Goal: Task Accomplishment & Management: Use online tool/utility

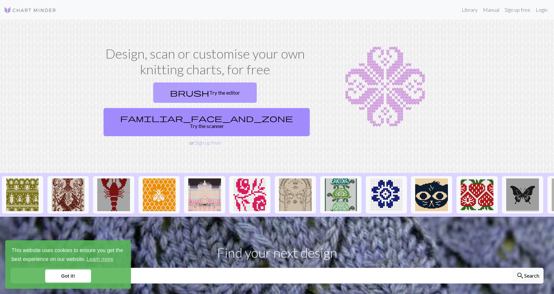
click at [174, 91] on link "brush Try the editor" at bounding box center [204, 93] width 103 height 20
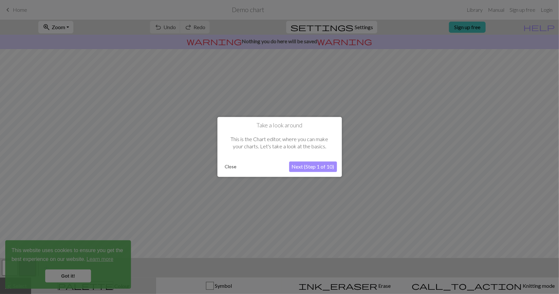
click at [313, 167] on button "Next (Step 1 of 10)" at bounding box center [313, 167] width 48 height 10
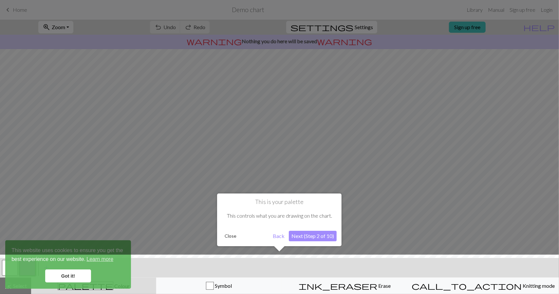
click at [312, 238] on button "Next (Step 2 of 10)" at bounding box center [313, 236] width 48 height 10
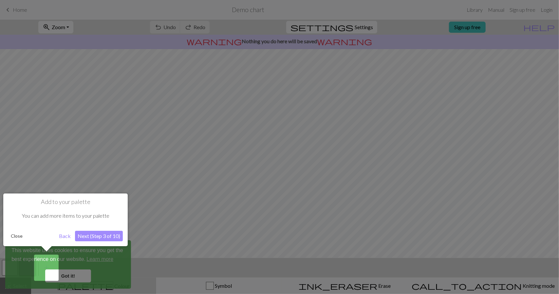
click at [106, 239] on button "Next (Step 3 of 10)" at bounding box center [99, 236] width 48 height 10
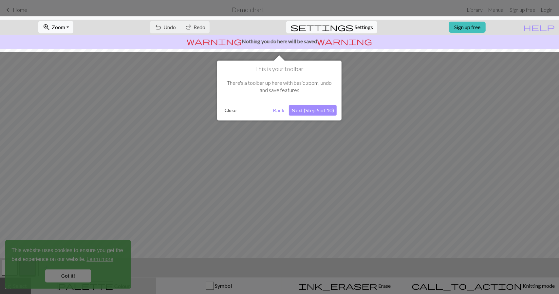
click at [306, 111] on button "Next (Step 5 of 10)" at bounding box center [313, 110] width 48 height 10
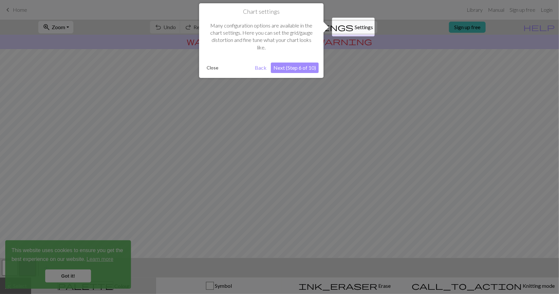
click at [301, 65] on button "Next (Step 6 of 10)" at bounding box center [295, 68] width 48 height 10
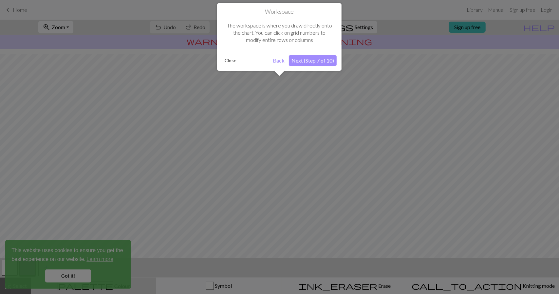
scroll to position [35, 0]
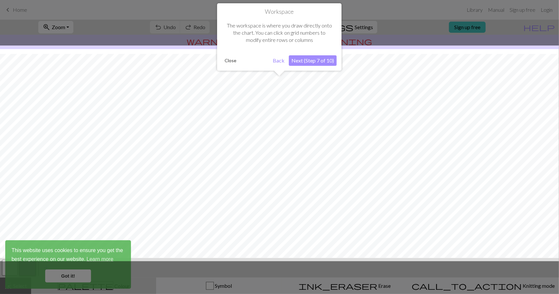
click at [312, 62] on button "Next (Step 7 of 10)" at bounding box center [313, 60] width 48 height 10
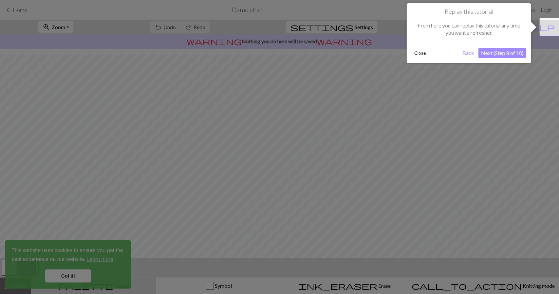
click at [522, 56] on button "Next (Step 8 of 10)" at bounding box center [502, 53] width 48 height 10
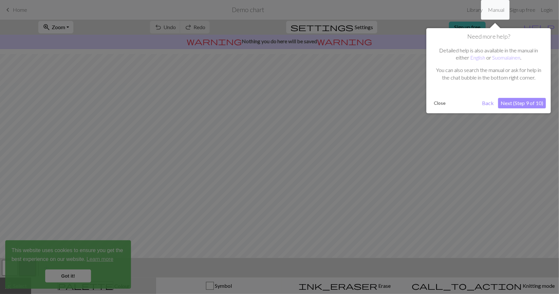
click at [528, 101] on button "Next (Step 9 of 10)" at bounding box center [522, 103] width 48 height 10
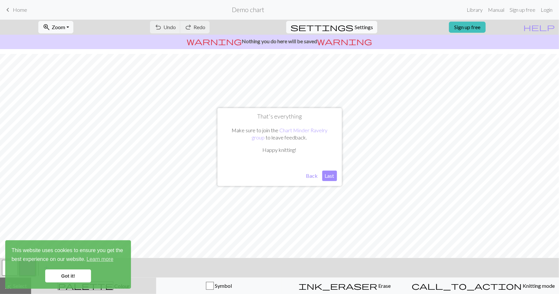
click at [326, 180] on button "Last" at bounding box center [329, 176] width 15 height 10
click at [80, 281] on link "Got it!" at bounding box center [68, 275] width 46 height 13
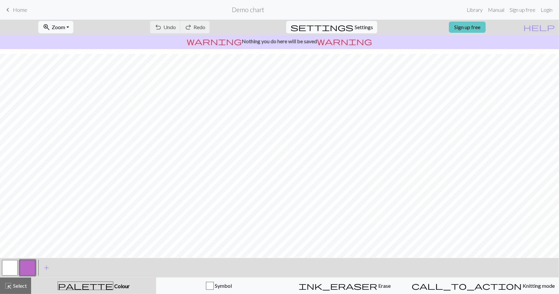
click at [465, 28] on link "Sign up free" at bounding box center [467, 27] width 37 height 11
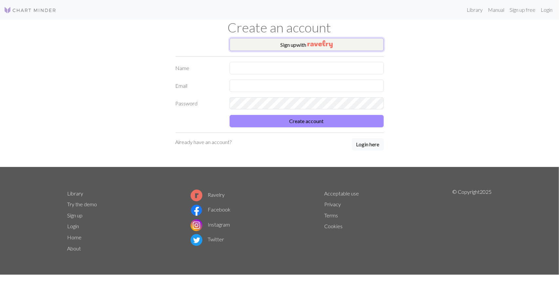
click at [315, 44] on img "button" at bounding box center [319, 44] width 25 height 8
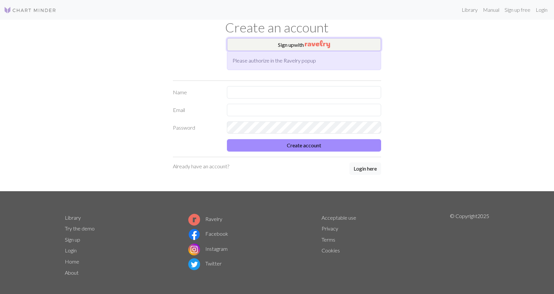
click at [273, 47] on button "Sign up with" at bounding box center [304, 44] width 154 height 13
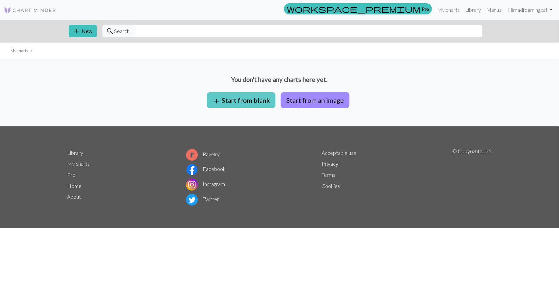
click at [244, 101] on button "add Start from blank" at bounding box center [241, 100] width 68 height 16
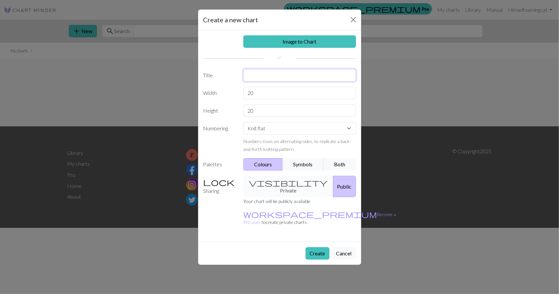
click at [285, 78] on input "text" at bounding box center [299, 75] width 113 height 12
type input "[PERSON_NAME]"
click at [278, 94] on input "20" at bounding box center [299, 93] width 113 height 12
click at [271, 115] on input "20" at bounding box center [299, 110] width 113 height 12
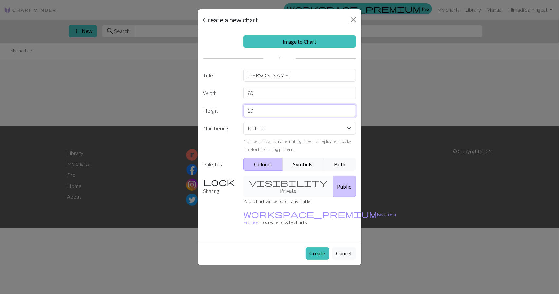
click at [271, 115] on input "20" at bounding box center [299, 110] width 113 height 12
click at [265, 96] on input "80" at bounding box center [299, 93] width 113 height 12
type input "40"
click at [265, 108] on input "20" at bounding box center [299, 110] width 113 height 12
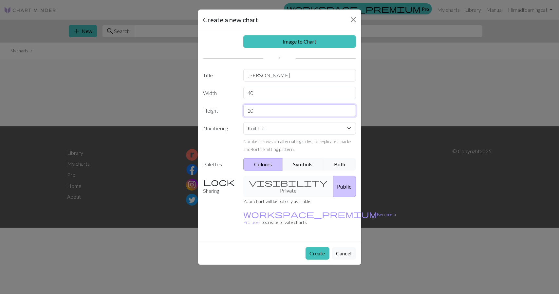
click at [265, 108] on input "20" at bounding box center [299, 110] width 113 height 12
type input "68"
click at [278, 129] on select "Knit flat Knit in the round Lace knitting Cross stitch" at bounding box center [299, 128] width 113 height 12
select select "round"
click at [243, 122] on select "Knit flat Knit in the round Lace knitting Cross stitch" at bounding box center [299, 128] width 113 height 12
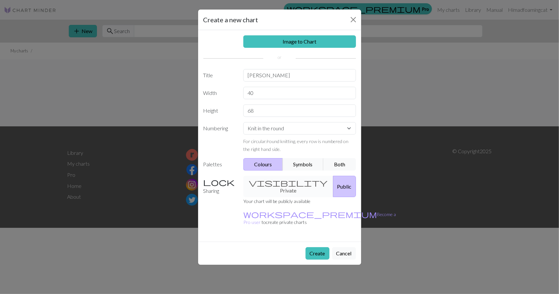
click at [277, 183] on div "visibility Private Public" at bounding box center [299, 186] width 120 height 21
click at [267, 182] on div "visibility Private Public" at bounding box center [299, 186] width 120 height 21
click at [333, 180] on button "Public" at bounding box center [344, 186] width 23 height 21
click at [283, 180] on div "visibility Private Public" at bounding box center [299, 186] width 120 height 21
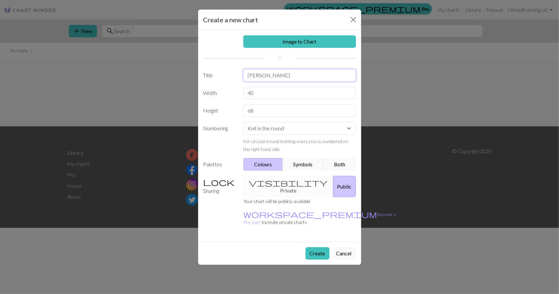
click at [271, 77] on input "[PERSON_NAME]" at bounding box center [299, 75] width 113 height 12
type input "KS"
click at [322, 247] on button "Create" at bounding box center [317, 253] width 24 height 12
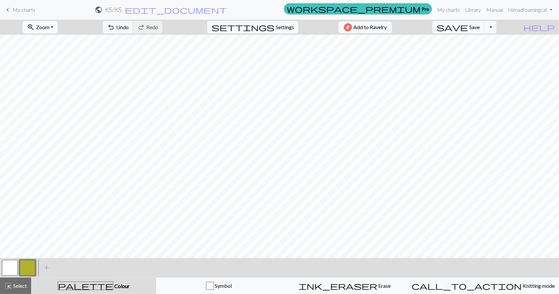
click at [58, 25] on button "zoom_in Zoom Zoom" at bounding box center [40, 27] width 35 height 12
click at [47, 76] on button "50%" at bounding box center [49, 78] width 52 height 10
click at [27, 265] on button "button" at bounding box center [28, 268] width 16 height 16
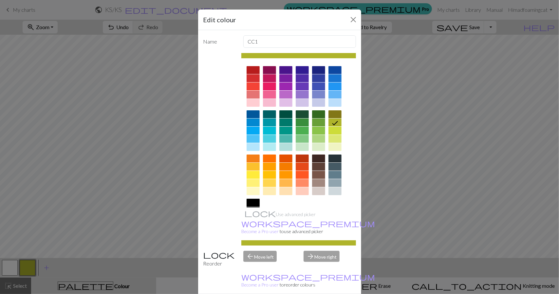
click at [250, 204] on div at bounding box center [253, 203] width 13 height 8
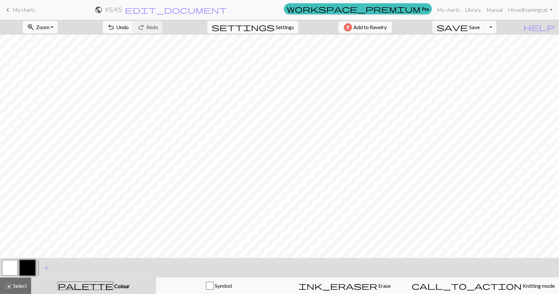
click at [30, 266] on button "button" at bounding box center [28, 268] width 16 height 16
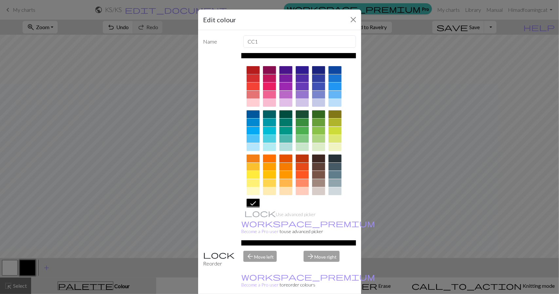
click at [249, 69] on div at bounding box center [253, 70] width 13 height 8
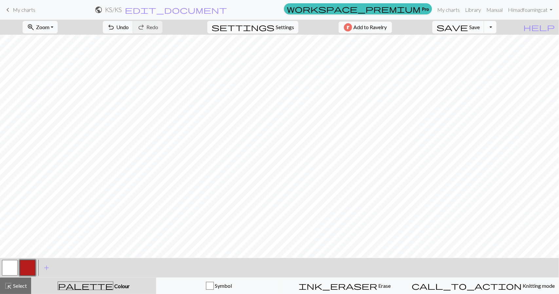
click at [496, 27] on button "Toggle Dropdown" at bounding box center [490, 27] width 12 height 12
click at [285, 29] on span "Settings" at bounding box center [285, 27] width 18 height 8
select select "aran"
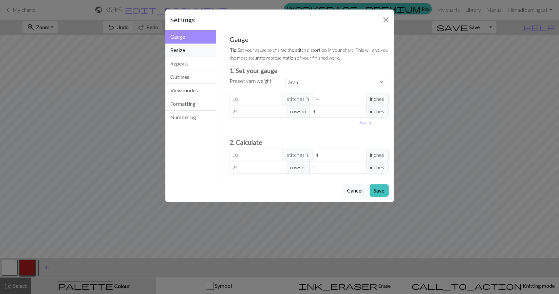
click at [191, 52] on button "Resize" at bounding box center [190, 50] width 51 height 13
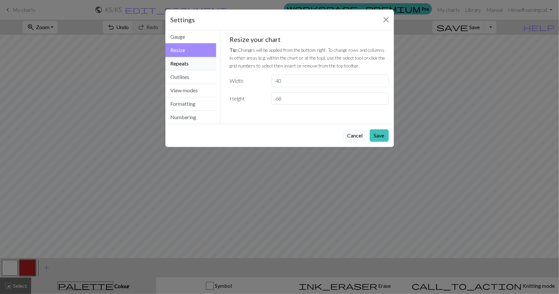
click at [190, 66] on button "Repeats" at bounding box center [190, 63] width 51 height 13
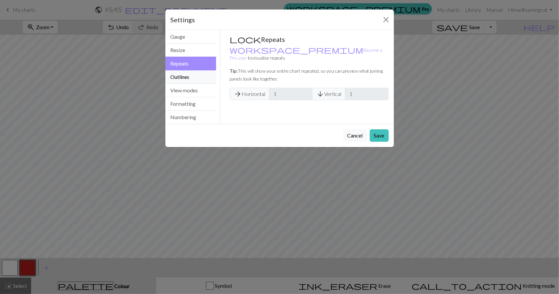
click at [189, 74] on button "Outlines" at bounding box center [190, 76] width 51 height 13
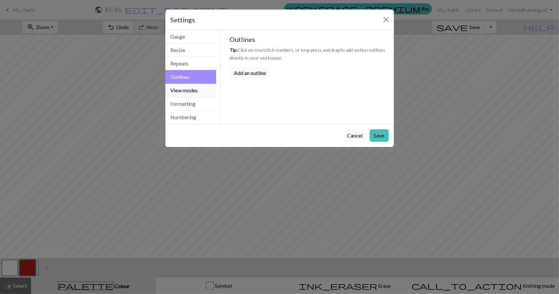
click at [192, 89] on button "View modes" at bounding box center [190, 90] width 51 height 13
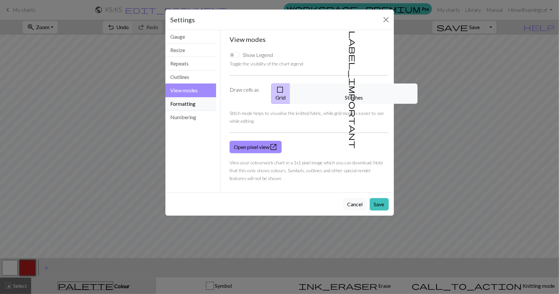
click at [194, 99] on button "Formatting" at bounding box center [190, 103] width 51 height 13
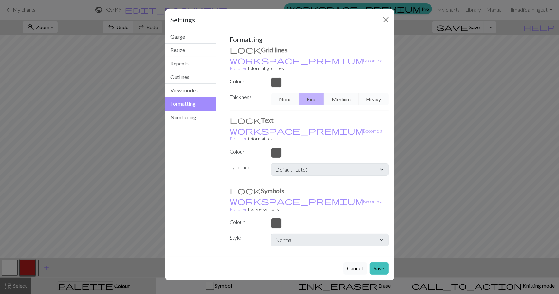
click at [355, 262] on button "Cancel" at bounding box center [355, 268] width 24 height 12
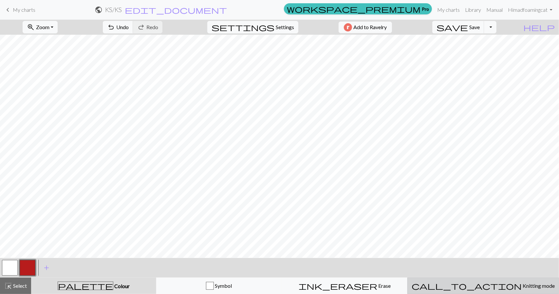
click at [500, 282] on div "call_to_action Knitting mode Knitting mode" at bounding box center [483, 286] width 143 height 8
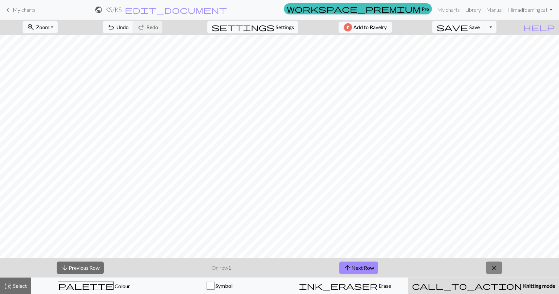
click at [498, 269] on button "close" at bounding box center [494, 268] width 16 height 12
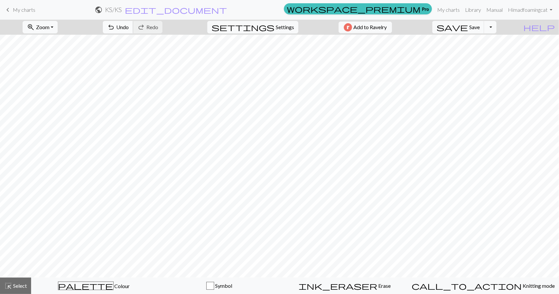
click at [133, 30] on button "undo Undo Undo" at bounding box center [118, 27] width 30 height 12
click at [129, 27] on span "Undo" at bounding box center [122, 27] width 12 height 6
click at [129, 26] on span "Undo" at bounding box center [122, 27] width 12 height 6
click at [88, 287] on span "palette" at bounding box center [85, 285] width 55 height 9
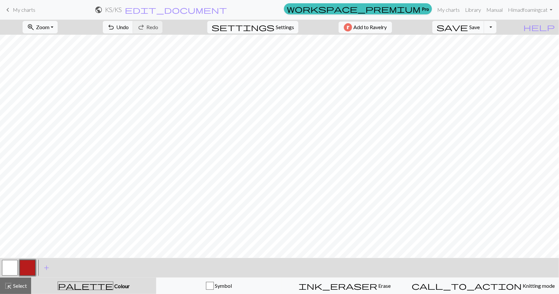
click at [13, 268] on button "button" at bounding box center [10, 268] width 16 height 16
click at [9, 266] on button "button" at bounding box center [10, 268] width 16 height 16
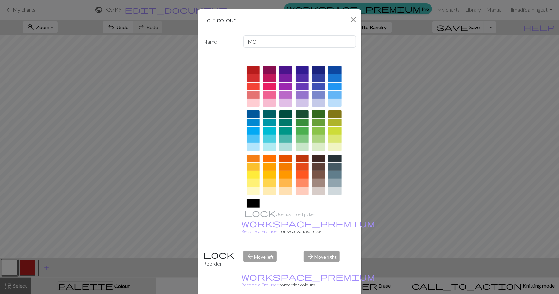
click at [348, 26] on div "Edit colour" at bounding box center [279, 19] width 163 height 21
click at [350, 21] on button "Close" at bounding box center [353, 19] width 10 height 10
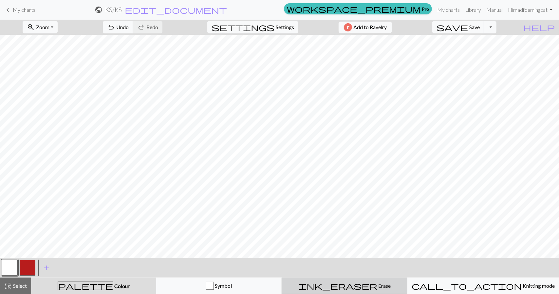
click at [364, 290] on button "ink_eraser Erase Erase" at bounding box center [345, 286] width 126 height 16
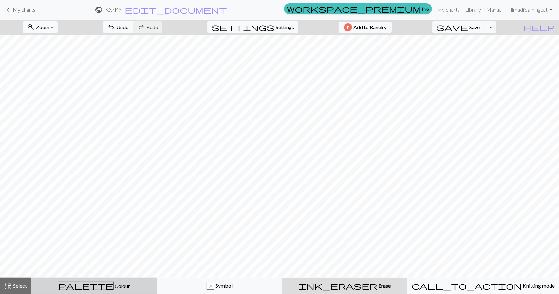
click at [114, 284] on span "Colour" at bounding box center [122, 286] width 16 height 6
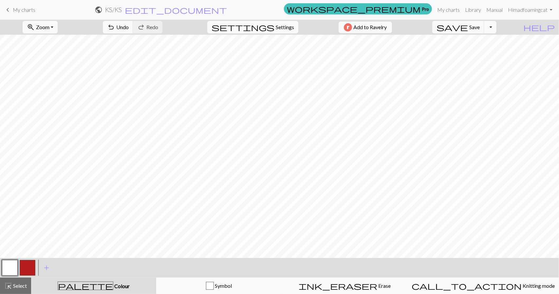
click at [29, 267] on button "button" at bounding box center [28, 268] width 16 height 16
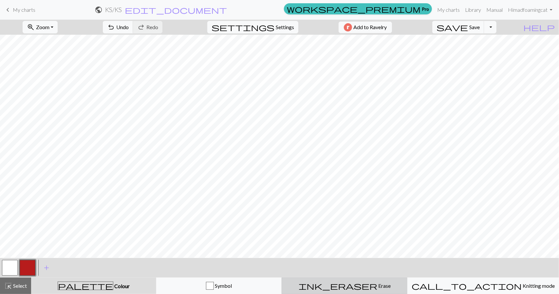
click at [369, 282] on div "ink_eraser Erase Erase" at bounding box center [344, 286] width 117 height 8
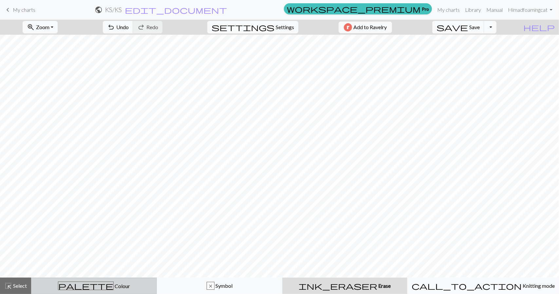
click at [97, 290] on button "palette Colour Colour" at bounding box center [94, 286] width 126 height 16
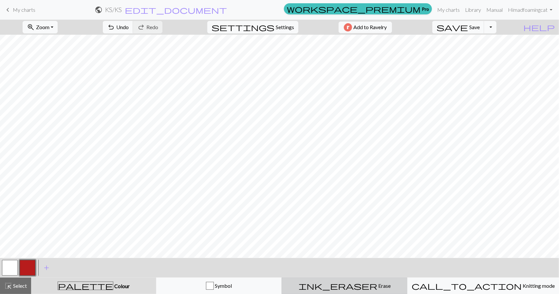
click at [359, 290] on button "ink_eraser Erase Erase" at bounding box center [345, 286] width 126 height 16
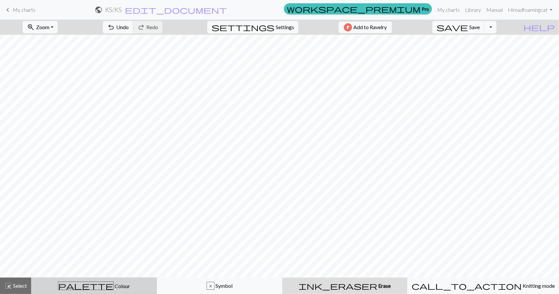
click at [115, 279] on button "palette Colour Colour" at bounding box center [94, 286] width 126 height 16
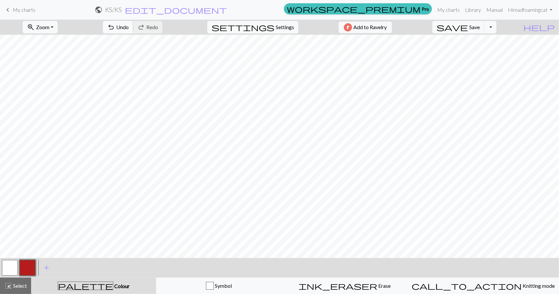
click at [133, 27] on button "undo Undo Undo" at bounding box center [118, 27] width 30 height 12
click at [129, 28] on span "Undo" at bounding box center [122, 27] width 12 height 6
click at [377, 287] on span "Erase" at bounding box center [383, 286] width 13 height 6
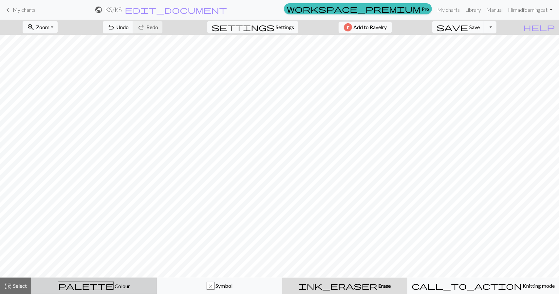
click at [106, 282] on div "palette Colour Colour" at bounding box center [93, 286] width 117 height 9
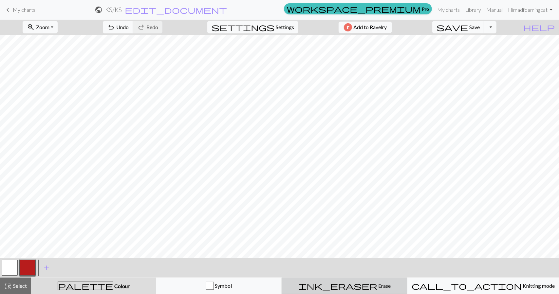
click at [355, 289] on span "ink_eraser" at bounding box center [338, 285] width 79 height 9
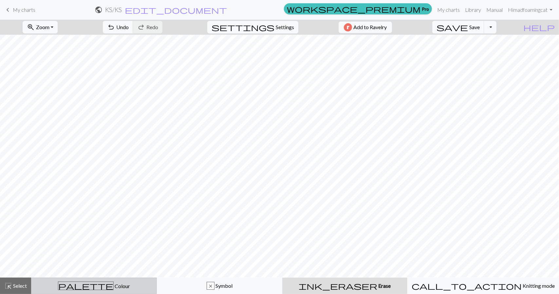
click at [114, 283] on span "Colour" at bounding box center [122, 286] width 16 height 6
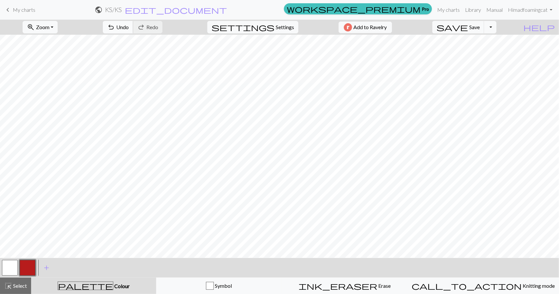
click at [129, 26] on span "Undo" at bounding box center [122, 27] width 12 height 6
click at [377, 288] on span "Erase" at bounding box center [383, 286] width 13 height 6
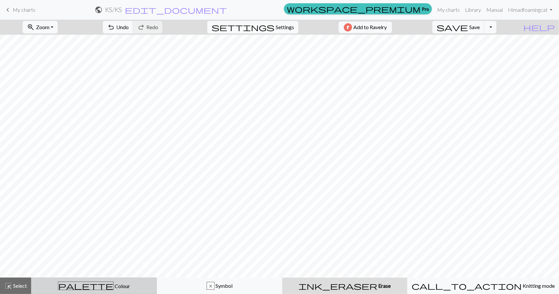
click at [114, 286] on span "Colour" at bounding box center [122, 286] width 16 height 6
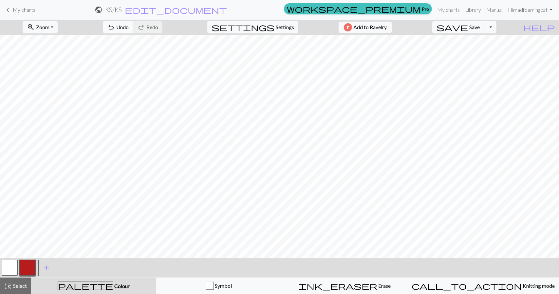
click at [115, 27] on span "undo" at bounding box center [111, 27] width 8 height 9
click at [129, 29] on span "Undo" at bounding box center [122, 27] width 12 height 6
click at [129, 24] on span "Undo" at bounding box center [122, 27] width 12 height 6
click at [129, 25] on span "Undo" at bounding box center [122, 27] width 12 height 6
click at [377, 285] on span "Erase" at bounding box center [383, 286] width 13 height 6
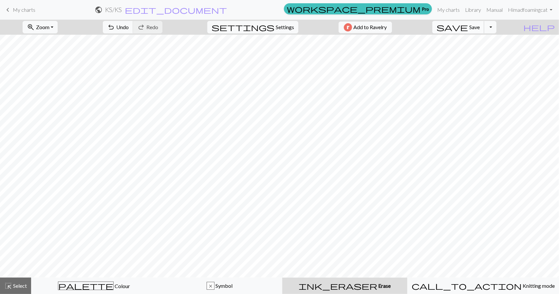
click at [480, 24] on span "Save" at bounding box center [474, 27] width 10 height 6
click at [485, 25] on div "Chart saved" at bounding box center [279, 13] width 559 height 26
click at [480, 27] on span "Save" at bounding box center [474, 27] width 10 height 6
click at [88, 284] on span "palette" at bounding box center [85, 285] width 55 height 9
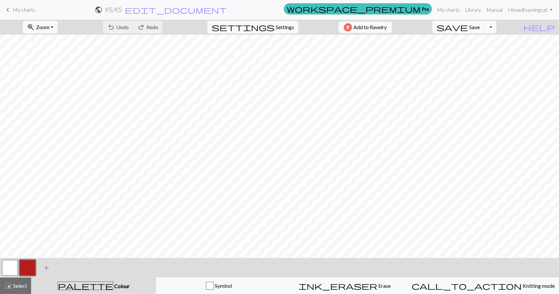
click at [45, 269] on span "add" at bounding box center [47, 267] width 8 height 9
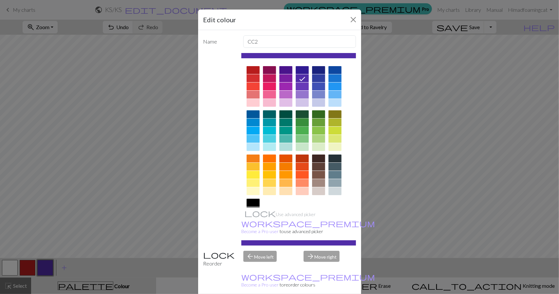
click at [304, 120] on div at bounding box center [302, 123] width 13 height 8
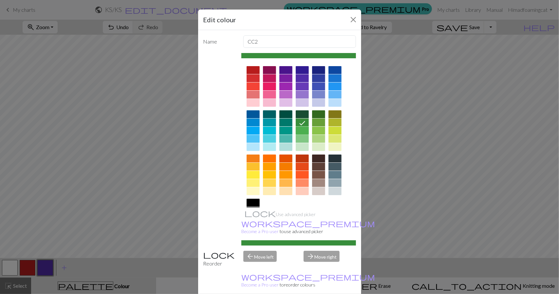
click at [303, 132] on div at bounding box center [302, 131] width 13 height 8
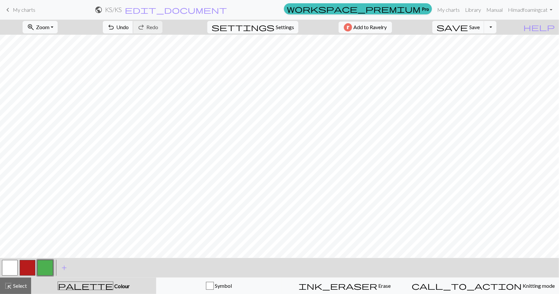
click at [129, 28] on span "Undo" at bounding box center [122, 27] width 12 height 6
click at [129, 29] on span "Undo" at bounding box center [122, 27] width 12 height 6
click at [133, 32] on button "undo Undo Undo" at bounding box center [118, 27] width 30 height 12
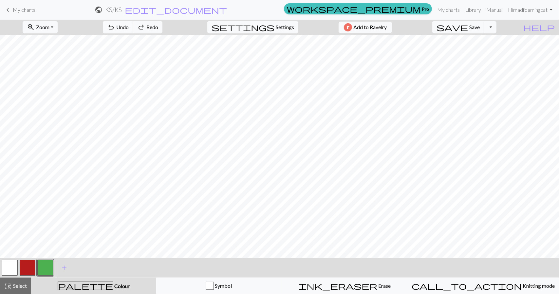
click at [133, 31] on button "undo Undo Undo" at bounding box center [118, 27] width 30 height 12
click at [133, 23] on button "undo Undo Undo" at bounding box center [118, 27] width 30 height 12
click at [129, 26] on span "Undo" at bounding box center [122, 27] width 12 height 6
click at [364, 290] on button "ink_eraser Erase Erase" at bounding box center [345, 286] width 126 height 16
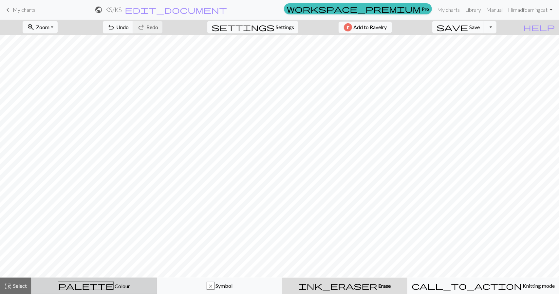
click at [88, 286] on span "palette" at bounding box center [85, 285] width 55 height 9
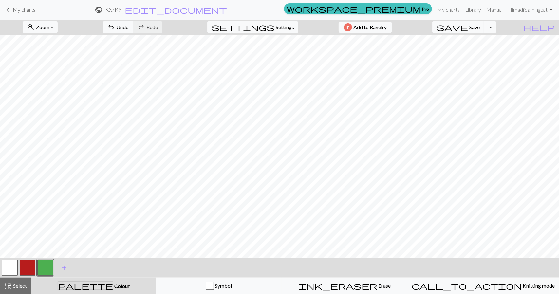
click at [50, 265] on button "button" at bounding box center [45, 268] width 16 height 16
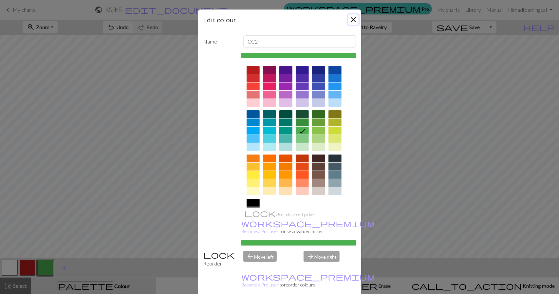
click at [348, 19] on button "Close" at bounding box center [353, 19] width 10 height 10
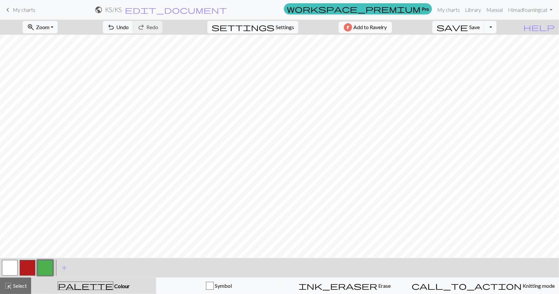
click at [46, 267] on button "button" at bounding box center [45, 268] width 16 height 16
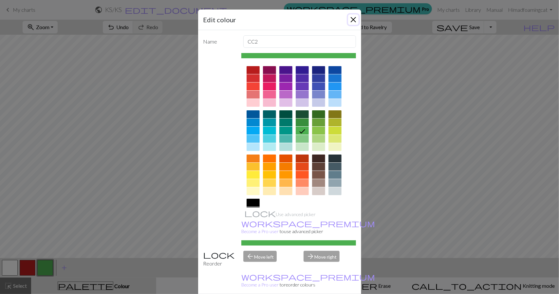
click at [352, 20] on button "Close" at bounding box center [353, 19] width 10 height 10
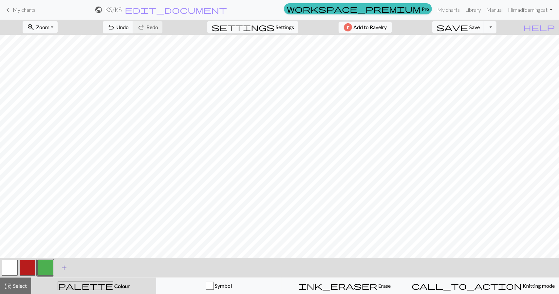
click at [62, 269] on span "add" at bounding box center [64, 267] width 8 height 9
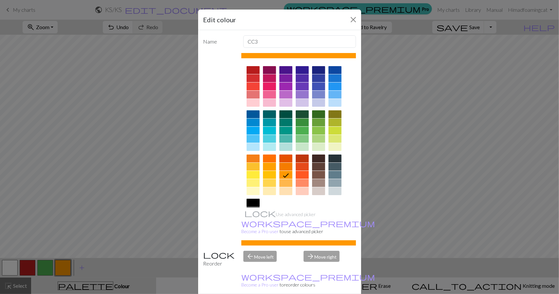
click at [248, 203] on div at bounding box center [253, 203] width 13 height 8
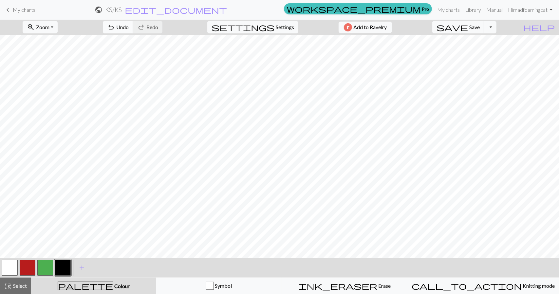
click at [133, 31] on button "undo Undo Undo" at bounding box center [118, 27] width 30 height 12
click at [30, 269] on button "button" at bounding box center [28, 268] width 16 height 16
click at [31, 263] on button "button" at bounding box center [28, 268] width 16 height 16
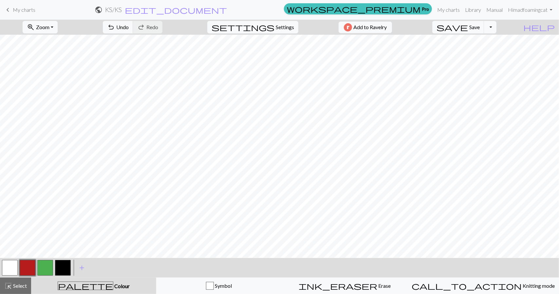
click at [68, 268] on button "button" at bounding box center [63, 268] width 16 height 16
click at [133, 23] on button "undo Undo Undo" at bounding box center [118, 27] width 30 height 12
click at [129, 24] on span "Undo" at bounding box center [122, 27] width 12 height 6
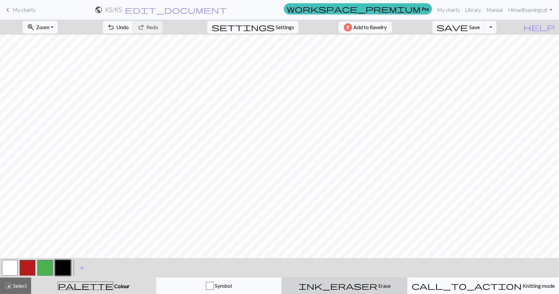
click at [357, 283] on span "ink_eraser" at bounding box center [338, 285] width 79 height 9
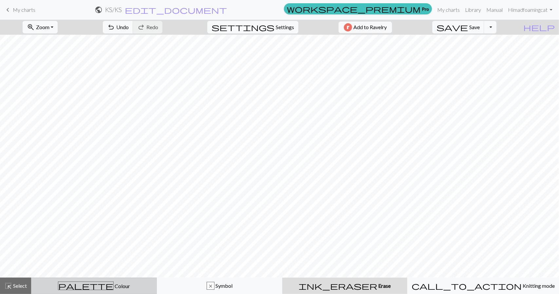
click at [102, 292] on button "palette Colour Colour" at bounding box center [94, 286] width 126 height 16
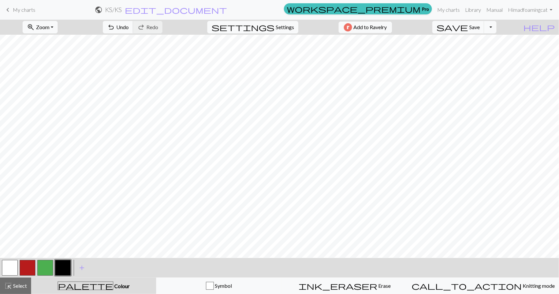
click at [48, 267] on button "button" at bounding box center [45, 268] width 16 height 16
click at [65, 268] on button "button" at bounding box center [63, 268] width 16 height 16
click at [129, 27] on span "Undo" at bounding box center [122, 27] width 12 height 6
click at [480, 28] on span "Save" at bounding box center [474, 27] width 10 height 6
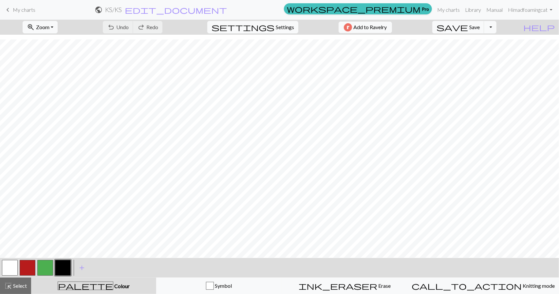
click at [62, 267] on button "button" at bounding box center [63, 268] width 16 height 16
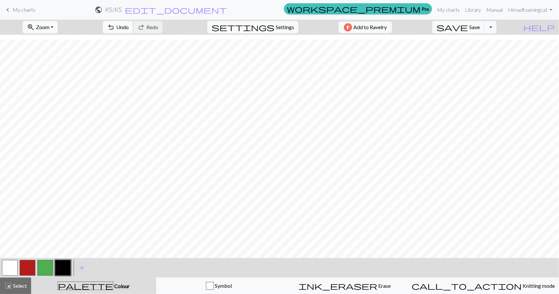
click at [133, 28] on button "undo Undo Undo" at bounding box center [118, 27] width 30 height 12
click at [386, 288] on div "ink_eraser Erase Erase" at bounding box center [344, 286] width 117 height 8
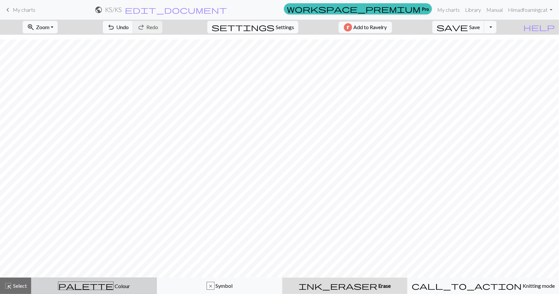
click at [114, 286] on span "Colour" at bounding box center [122, 286] width 16 height 6
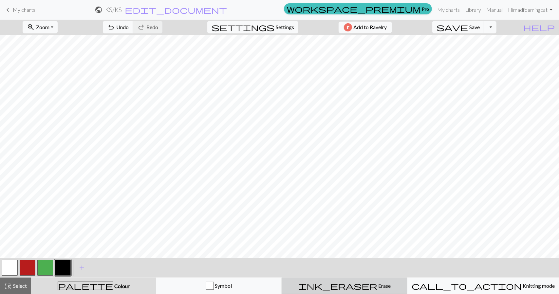
click at [358, 288] on span "ink_eraser" at bounding box center [338, 285] width 79 height 9
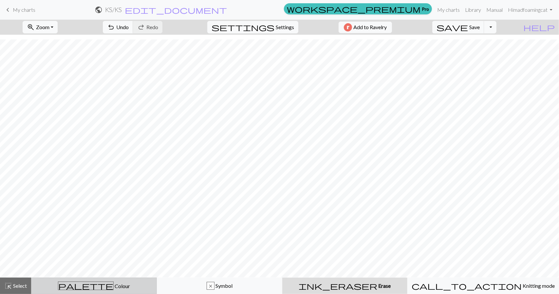
click at [114, 288] on span "Colour" at bounding box center [122, 286] width 16 height 6
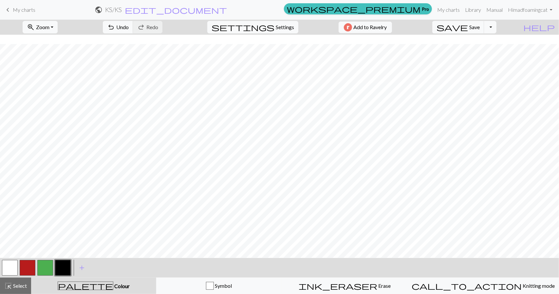
scroll to position [27, 0]
click at [377, 285] on span "Erase" at bounding box center [383, 286] width 13 height 6
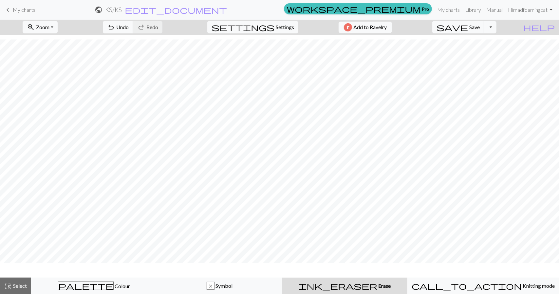
scroll to position [7, 0]
click at [114, 285] on span "Colour" at bounding box center [122, 286] width 16 height 6
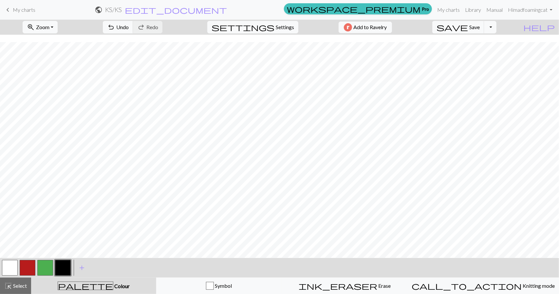
scroll to position [27, 0]
click at [377, 286] on span "Erase" at bounding box center [383, 286] width 13 height 6
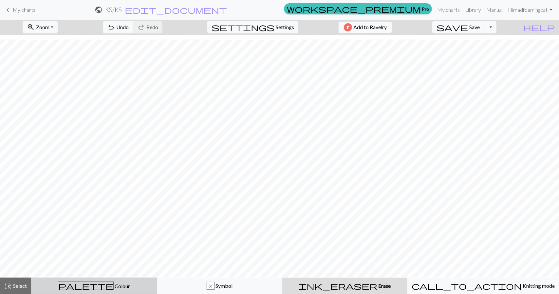
click at [114, 288] on span "Colour" at bounding box center [122, 286] width 16 height 6
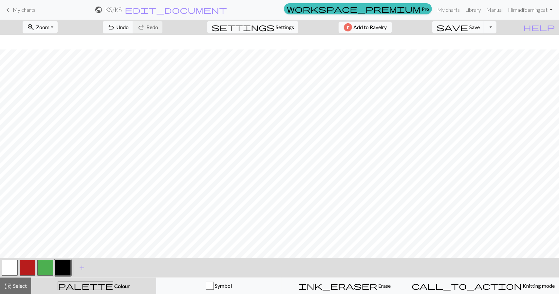
scroll to position [27, 0]
click at [9, 267] on button "button" at bounding box center [10, 268] width 16 height 16
click at [58, 264] on button "button" at bounding box center [63, 268] width 16 height 16
click at [480, 24] on span "Save" at bounding box center [474, 27] width 10 height 6
click at [11, 267] on button "button" at bounding box center [10, 268] width 16 height 16
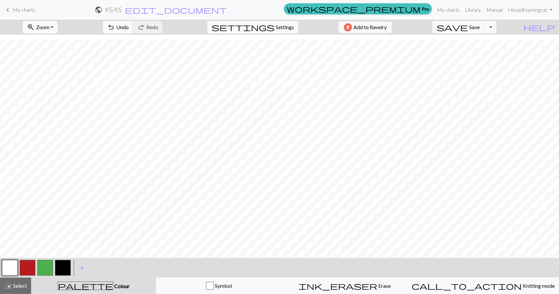
click at [62, 269] on button "button" at bounding box center [63, 268] width 16 height 16
click at [13, 266] on button "button" at bounding box center [10, 268] width 16 height 16
click at [64, 268] on button "button" at bounding box center [63, 268] width 16 height 16
click at [16, 267] on button "button" at bounding box center [10, 268] width 16 height 16
click at [133, 31] on button "undo Undo Undo" at bounding box center [118, 27] width 30 height 12
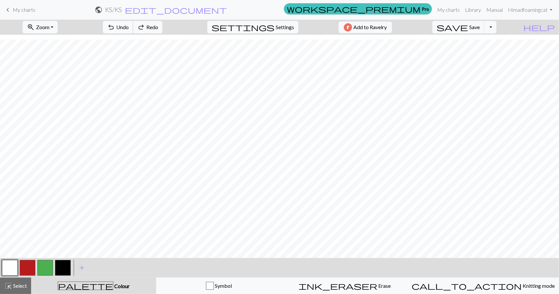
click at [133, 31] on button "undo Undo Undo" at bounding box center [118, 27] width 30 height 12
click at [61, 266] on button "button" at bounding box center [63, 268] width 16 height 16
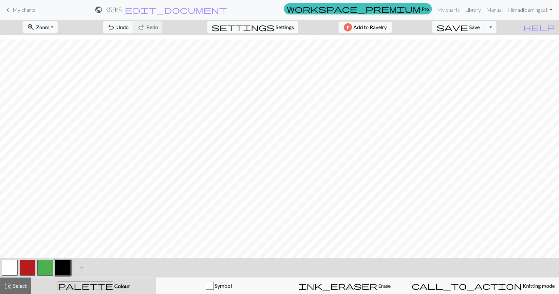
click at [8, 267] on button "button" at bounding box center [10, 268] width 16 height 16
click at [65, 264] on button "button" at bounding box center [63, 268] width 16 height 16
click at [10, 265] on button "button" at bounding box center [10, 268] width 16 height 16
click at [74, 270] on button "add Add a colour" at bounding box center [82, 268] width 16 height 16
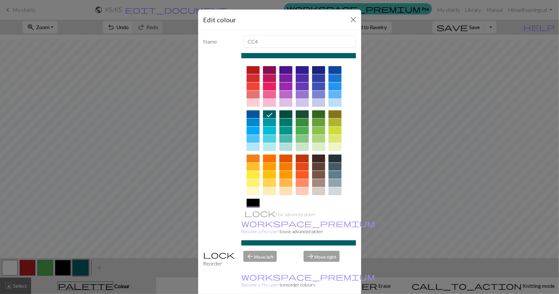
click at [61, 268] on div "Edit colour Name CC4 Use advanced picker workspace_premium Become a Pro user to…" at bounding box center [279, 147] width 559 height 294
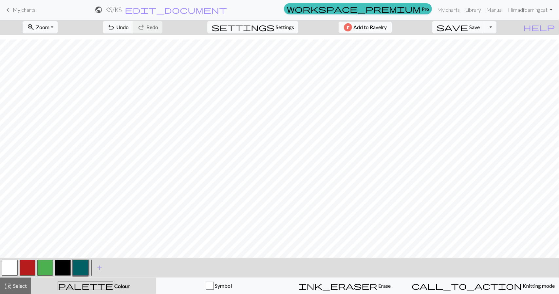
drag, startPoint x: 77, startPoint y: 269, endPoint x: 110, endPoint y: 271, distance: 32.5
click at [110, 271] on div "< > add Add a colour" at bounding box center [279, 268] width 559 height 20
click at [69, 267] on button "button" at bounding box center [63, 268] width 16 height 16
click at [9, 266] on button "button" at bounding box center [10, 268] width 16 height 16
click at [64, 270] on button "button" at bounding box center [63, 268] width 16 height 16
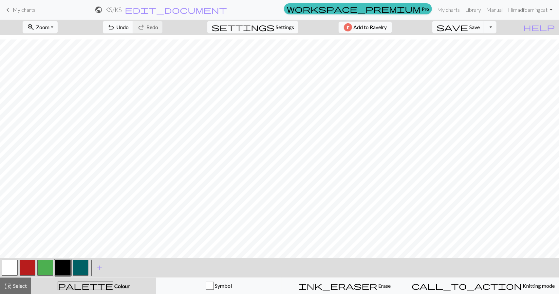
click at [133, 33] on button "undo Undo Undo" at bounding box center [118, 27] width 30 height 12
click at [58, 268] on button "button" at bounding box center [63, 268] width 16 height 16
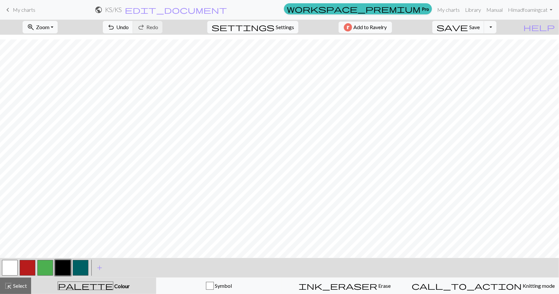
click at [12, 266] on button "button" at bounding box center [10, 268] width 16 height 16
click at [68, 265] on button "button" at bounding box center [63, 268] width 16 height 16
click at [6, 269] on button "button" at bounding box center [10, 268] width 16 height 16
click at [64, 264] on button "button" at bounding box center [63, 268] width 16 height 16
click at [12, 265] on button "button" at bounding box center [10, 268] width 16 height 16
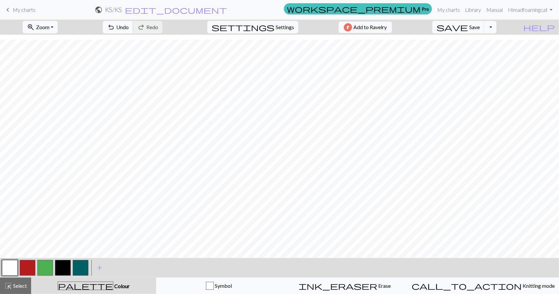
click at [115, 27] on span "undo" at bounding box center [111, 27] width 8 height 9
click at [60, 267] on button "button" at bounding box center [63, 268] width 16 height 16
click at [14, 268] on button "button" at bounding box center [10, 268] width 16 height 16
click at [57, 265] on button "button" at bounding box center [63, 268] width 16 height 16
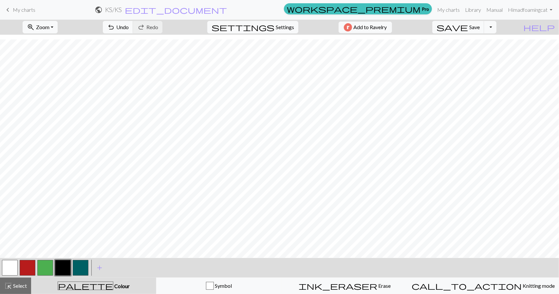
click at [12, 266] on button "button" at bounding box center [10, 268] width 16 height 16
click at [64, 267] on button "button" at bounding box center [63, 268] width 16 height 16
click at [6, 268] on button "button" at bounding box center [10, 268] width 16 height 16
click at [62, 269] on button "button" at bounding box center [63, 268] width 16 height 16
click at [15, 264] on button "button" at bounding box center [10, 268] width 16 height 16
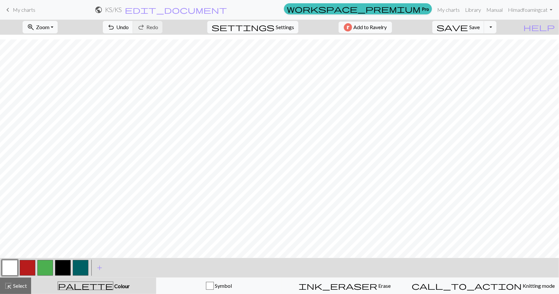
click at [62, 263] on button "button" at bounding box center [63, 268] width 16 height 16
click at [133, 28] on button "undo Undo Undo" at bounding box center [118, 27] width 30 height 12
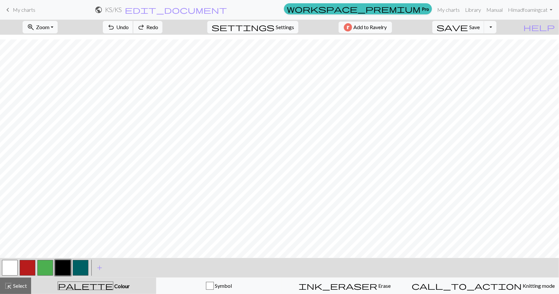
click at [133, 28] on button "undo Undo Undo" at bounding box center [118, 27] width 30 height 12
click at [12, 267] on button "button" at bounding box center [10, 268] width 16 height 16
click at [62, 270] on button "button" at bounding box center [63, 268] width 16 height 16
click at [14, 272] on button "button" at bounding box center [10, 268] width 16 height 16
click at [64, 267] on button "button" at bounding box center [63, 268] width 16 height 16
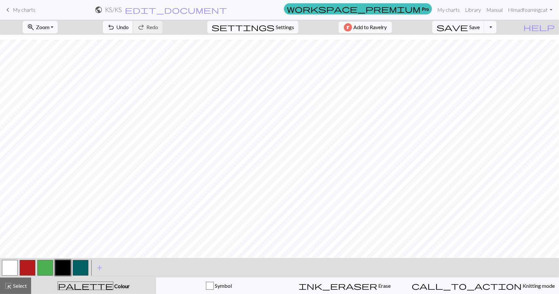
click at [129, 26] on span "Undo" at bounding box center [122, 27] width 12 height 6
click at [129, 29] on span "Undo" at bounding box center [122, 27] width 12 height 6
click at [9, 268] on button "button" at bounding box center [10, 268] width 16 height 16
click at [115, 30] on span "undo" at bounding box center [111, 27] width 8 height 9
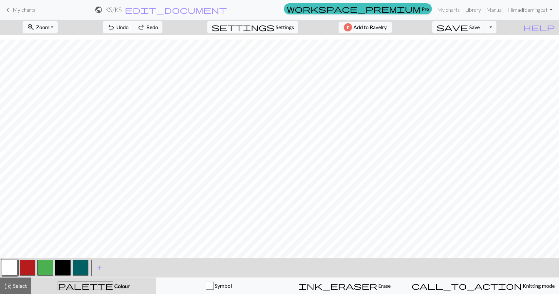
click at [115, 30] on span "undo" at bounding box center [111, 27] width 8 height 9
click at [482, 26] on button "save Save Save" at bounding box center [458, 27] width 52 height 12
click at [65, 271] on button "button" at bounding box center [63, 268] width 16 height 16
click at [14, 266] on button "button" at bounding box center [10, 268] width 16 height 16
click at [62, 270] on button "button" at bounding box center [63, 268] width 16 height 16
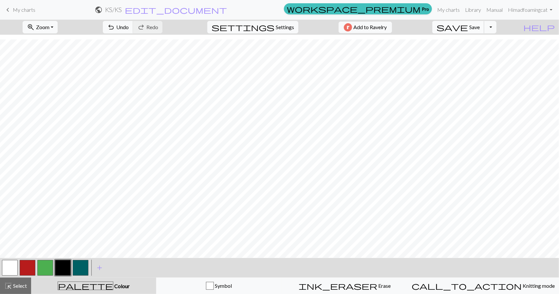
click at [480, 29] on span "Save" at bounding box center [474, 27] width 10 height 6
click at [12, 267] on button "button" at bounding box center [10, 268] width 16 height 16
click at [64, 266] on button "button" at bounding box center [63, 268] width 16 height 16
drag, startPoint x: 9, startPoint y: 271, endPoint x: 68, endPoint y: 253, distance: 61.2
click at [10, 270] on button "button" at bounding box center [10, 268] width 16 height 16
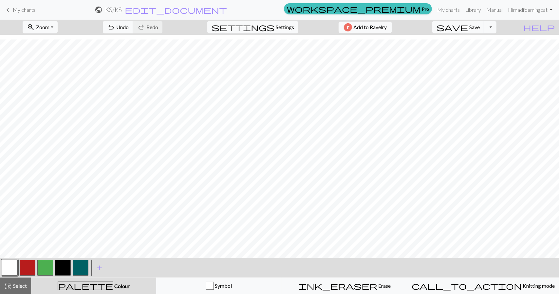
click at [66, 263] on button "button" at bounding box center [63, 268] width 16 height 16
click at [468, 24] on span "save" at bounding box center [451, 27] width 31 height 9
click at [55, 30] on button "zoom_in Zoom Zoom" at bounding box center [40, 27] width 35 height 12
click at [59, 63] on button "Fit height" at bounding box center [49, 62] width 52 height 10
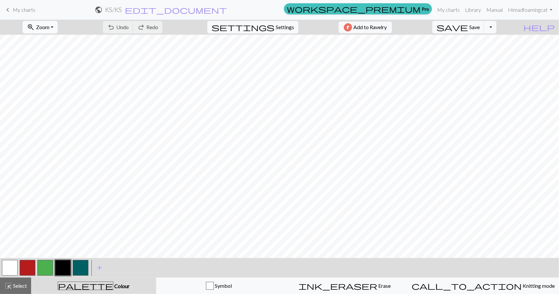
click at [58, 30] on button "zoom_in Zoom Zoom" at bounding box center [40, 27] width 35 height 12
click at [51, 59] on button "Fit height" at bounding box center [49, 62] width 52 height 10
click at [49, 29] on span "Zoom" at bounding box center [42, 27] width 13 height 6
click at [53, 81] on button "50%" at bounding box center [49, 78] width 52 height 10
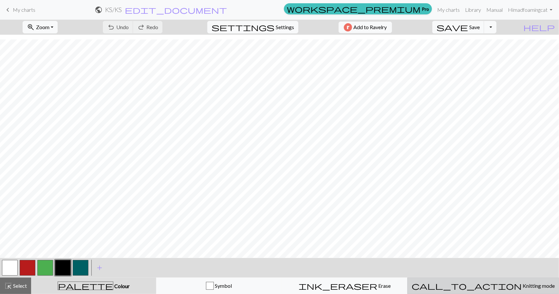
click at [491, 291] on button "call_to_action Knitting mode Knitting mode" at bounding box center [483, 286] width 152 height 16
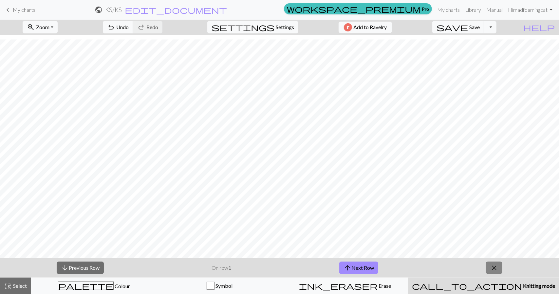
click at [493, 271] on span "close" at bounding box center [494, 267] width 8 height 9
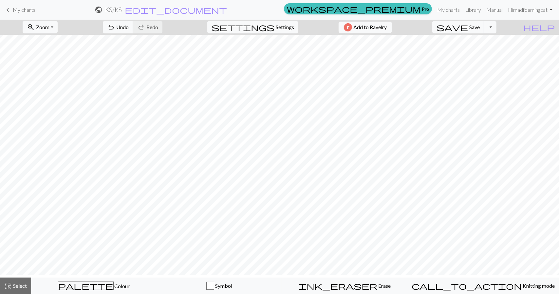
scroll to position [0, 0]
click at [276, 25] on span "Settings" at bounding box center [285, 27] width 18 height 8
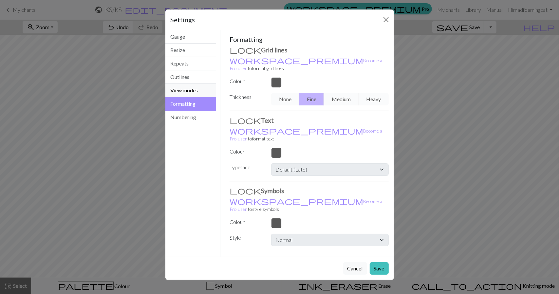
click at [180, 91] on button "View modes" at bounding box center [190, 90] width 51 height 13
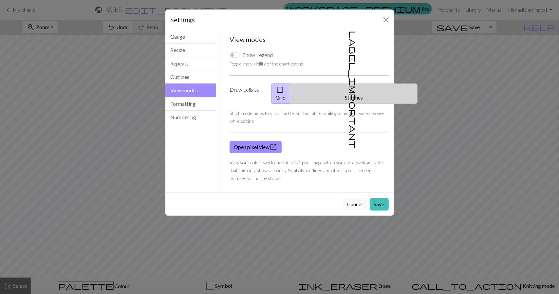
click at [372, 89] on button "label_important Stitches" at bounding box center [354, 93] width 128 height 20
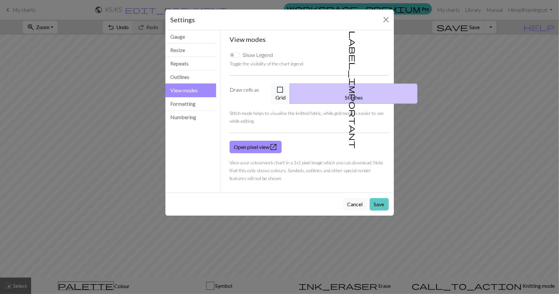
click at [383, 198] on button "Save" at bounding box center [379, 204] width 19 height 12
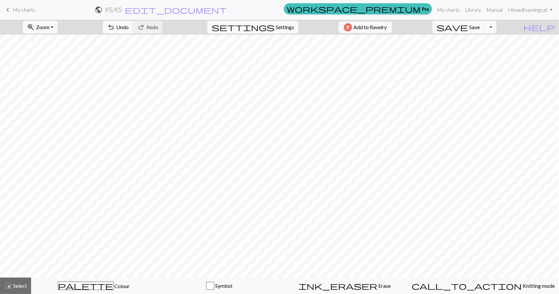
click at [286, 30] on span "Settings" at bounding box center [285, 27] width 18 height 8
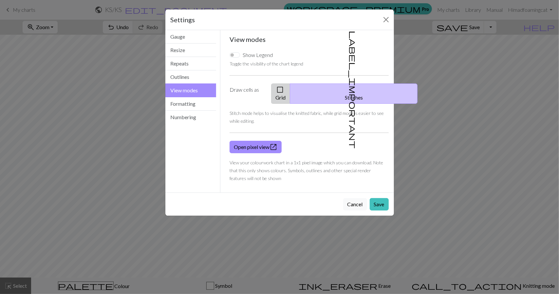
click at [290, 87] on button "check_box_outline_blank Grid" at bounding box center [280, 93] width 19 height 20
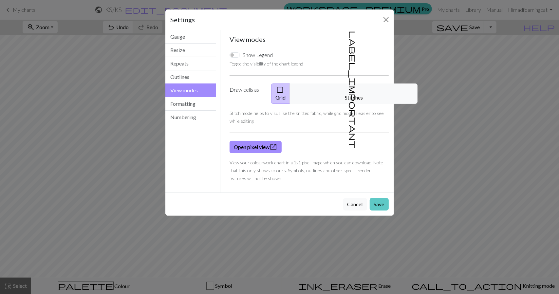
click at [379, 198] on button "Save" at bounding box center [379, 204] width 19 height 12
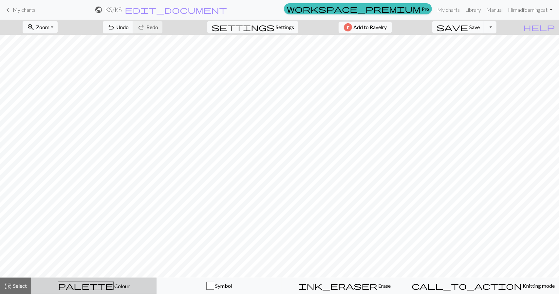
click at [92, 283] on span "palette" at bounding box center [85, 285] width 55 height 9
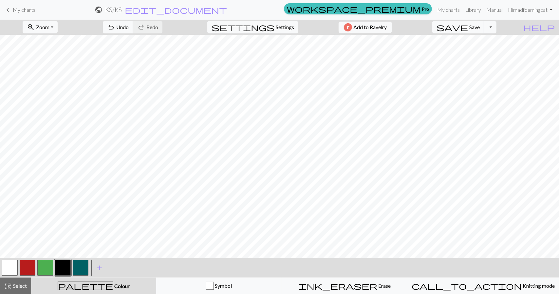
click at [14, 266] on button "button" at bounding box center [10, 268] width 16 height 16
click at [66, 265] on button "button" at bounding box center [63, 268] width 16 height 16
click at [269, 23] on span "settings" at bounding box center [243, 27] width 63 height 9
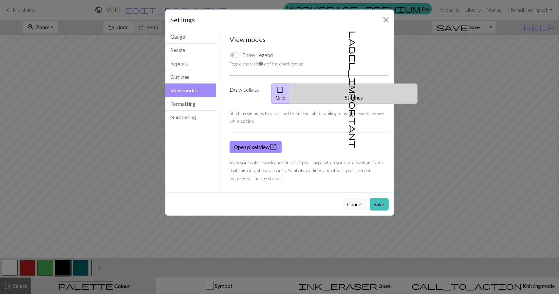
click at [352, 87] on button "label_important Stitches" at bounding box center [354, 93] width 128 height 20
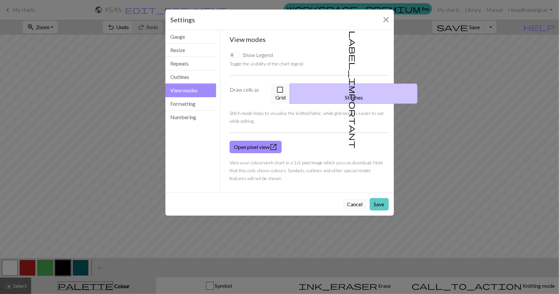
click at [388, 198] on button "Save" at bounding box center [379, 204] width 19 height 12
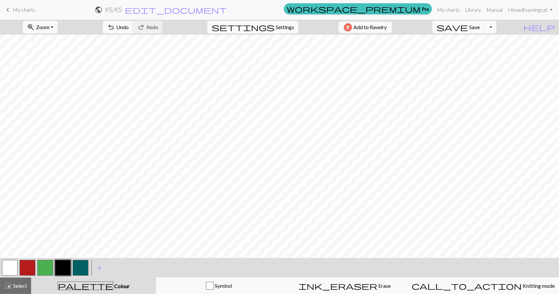
click at [269, 25] on span "settings" at bounding box center [243, 27] width 63 height 9
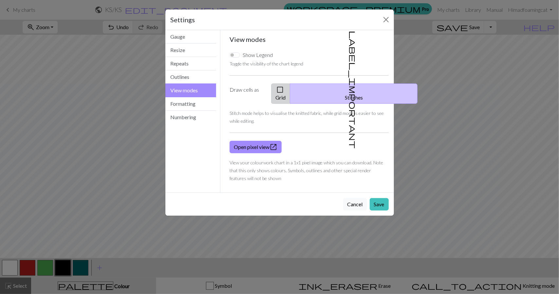
click at [284, 90] on span "check_box_outline_blank" at bounding box center [280, 89] width 8 height 9
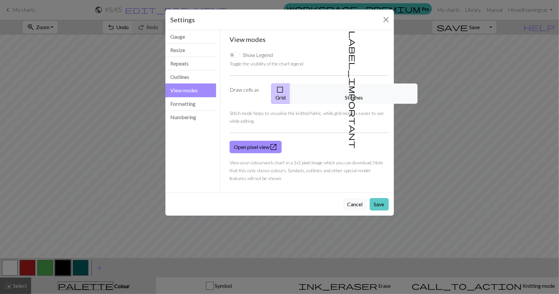
click at [381, 198] on button "Save" at bounding box center [379, 204] width 19 height 12
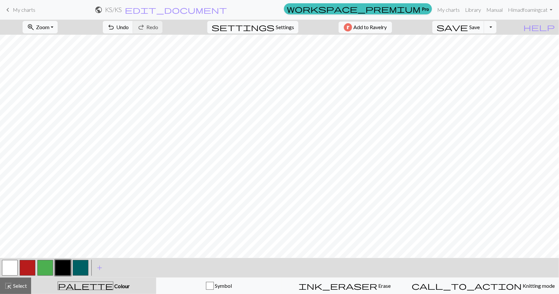
click at [10, 267] on button "button" at bounding box center [10, 268] width 16 height 16
click at [66, 267] on button "button" at bounding box center [63, 268] width 16 height 16
click at [129, 30] on span "Undo" at bounding box center [122, 27] width 12 height 6
click at [115, 28] on span "undo" at bounding box center [111, 27] width 8 height 9
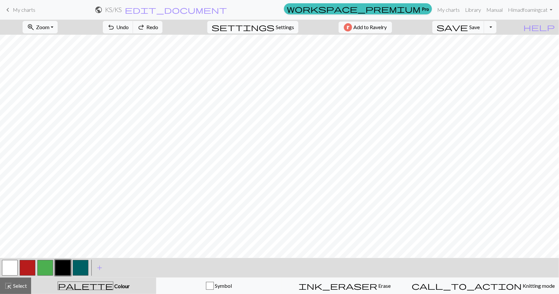
click at [13, 271] on button "button" at bounding box center [10, 268] width 16 height 16
click at [129, 29] on span "Undo" at bounding box center [122, 27] width 12 height 6
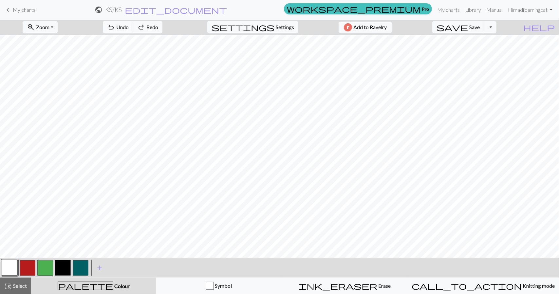
click at [129, 29] on span "Undo" at bounding box center [122, 27] width 12 height 6
click at [484, 23] on button "save Save Save" at bounding box center [458, 27] width 52 height 12
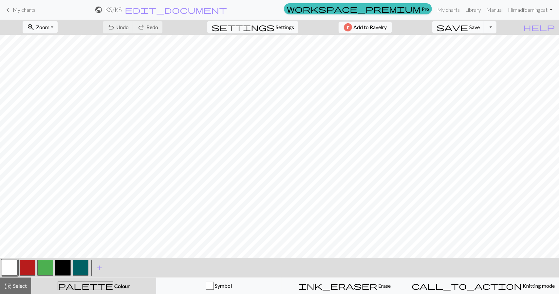
click at [147, 30] on div "undo Undo Undo redo Redo Redo" at bounding box center [132, 27] width 69 height 15
click at [147, 29] on div "undo Undo Undo redo Redo Redo" at bounding box center [132, 27] width 69 height 15
click at [144, 28] on div "undo Undo Undo redo Redo Redo" at bounding box center [132, 27] width 69 height 15
click at [65, 267] on button "button" at bounding box center [63, 268] width 16 height 16
click at [267, 27] on span "settings" at bounding box center [243, 27] width 63 height 9
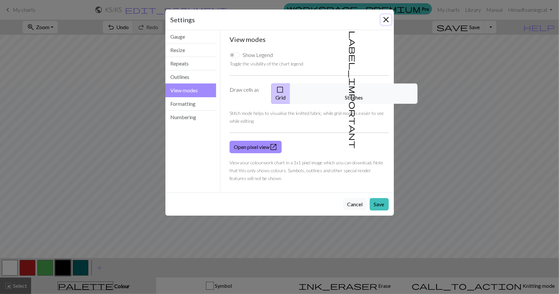
click at [390, 21] on button "Close" at bounding box center [386, 19] width 10 height 10
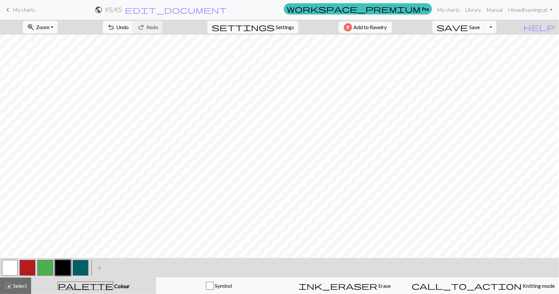
click at [496, 28] on button "Toggle Dropdown" at bounding box center [490, 27] width 12 height 12
click at [480, 27] on span "Save" at bounding box center [474, 27] width 10 height 6
click at [273, 32] on button "settings Settings" at bounding box center [252, 27] width 91 height 12
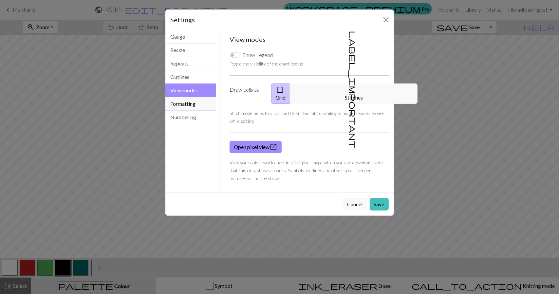
click at [191, 102] on button "Formatting" at bounding box center [190, 103] width 51 height 13
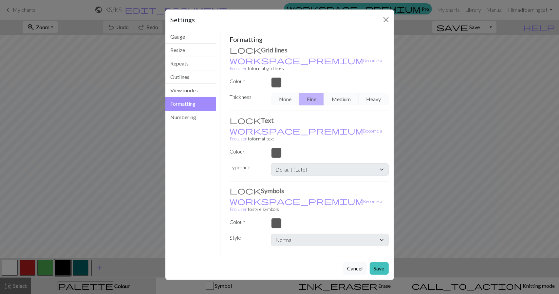
click at [277, 78] on div at bounding box center [329, 82] width 125 height 10
click at [276, 77] on div at bounding box center [329, 82] width 125 height 10
click at [185, 88] on button "View modes" at bounding box center [190, 90] width 51 height 13
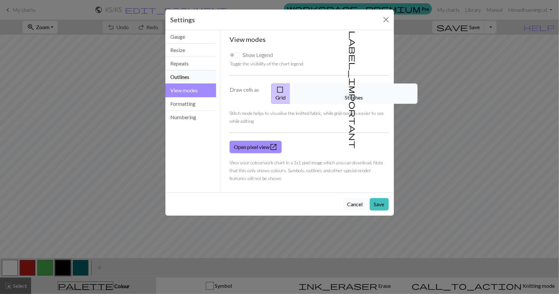
click at [184, 80] on button "Outlines" at bounding box center [190, 76] width 51 height 13
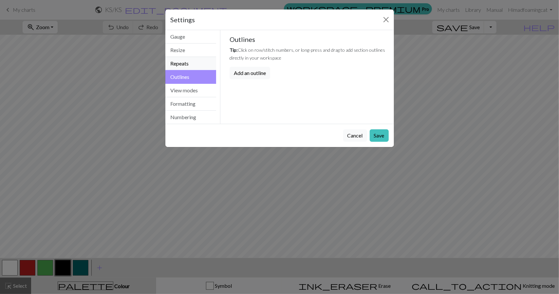
click at [182, 65] on button "Repeats" at bounding box center [190, 63] width 51 height 13
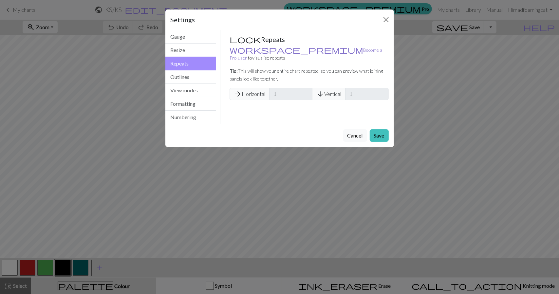
click at [264, 50] on link "workspace_premium Become a Pro user" at bounding box center [306, 53] width 153 height 13
click at [357, 133] on button "Cancel" at bounding box center [355, 135] width 24 height 12
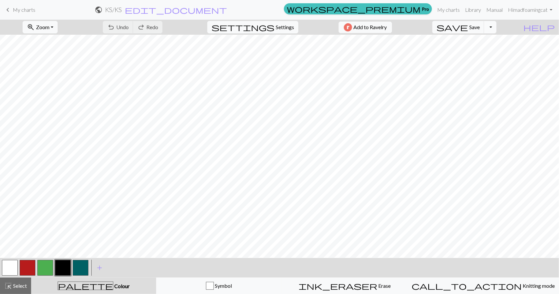
click at [496, 26] on button "Toggle Dropdown" at bounding box center [490, 27] width 12 height 12
click at [486, 49] on button "save_alt Download" at bounding box center [442, 51] width 108 height 10
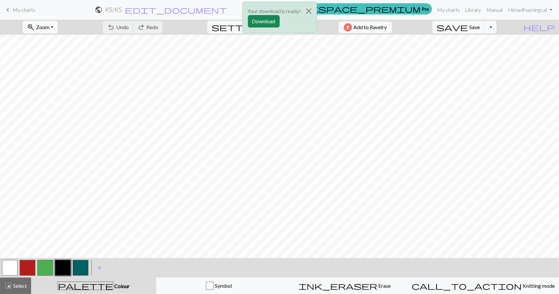
click at [506, 23] on div "Your download is ready! Download" at bounding box center [279, 19] width 559 height 38
click at [501, 24] on div "Your download is ready! Download" at bounding box center [279, 19] width 559 height 38
click at [255, 21] on button "Download" at bounding box center [264, 21] width 32 height 12
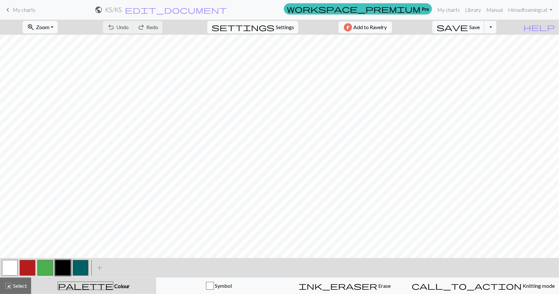
click at [468, 30] on span "save" at bounding box center [451, 27] width 31 height 9
